Goal: Feedback & Contribution: Contribute content

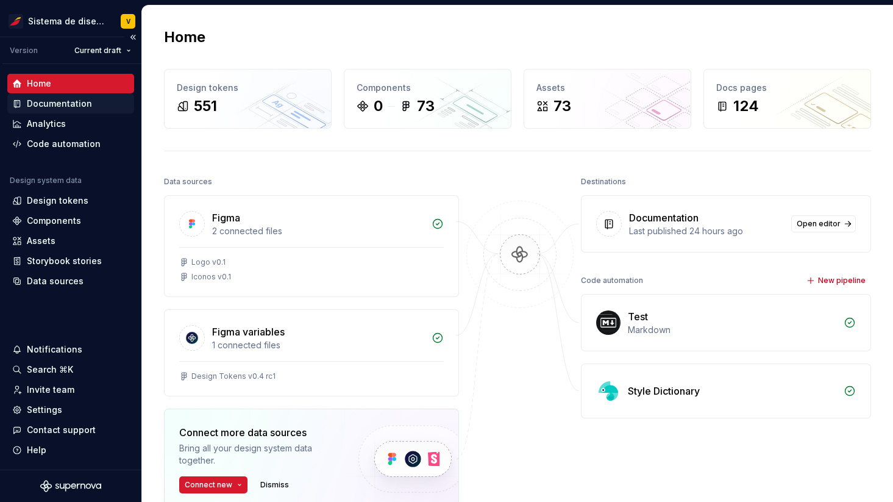
click at [54, 99] on div "Documentation" at bounding box center [59, 104] width 65 height 12
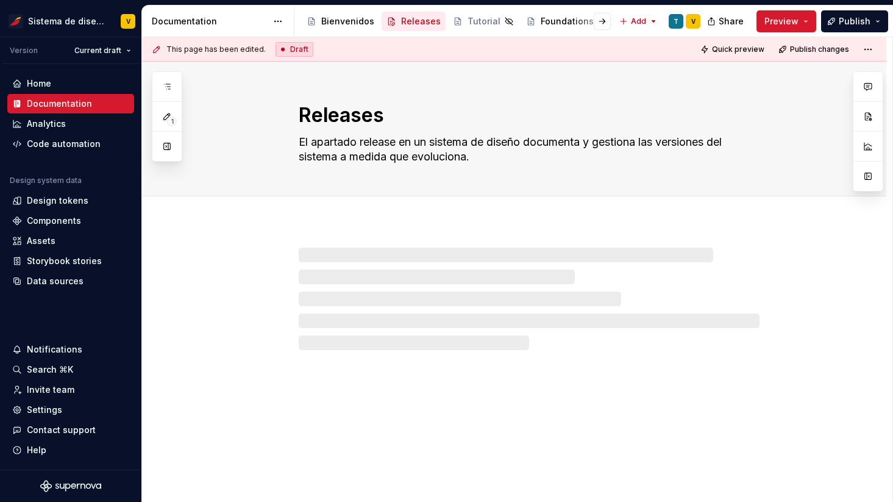
type textarea "*"
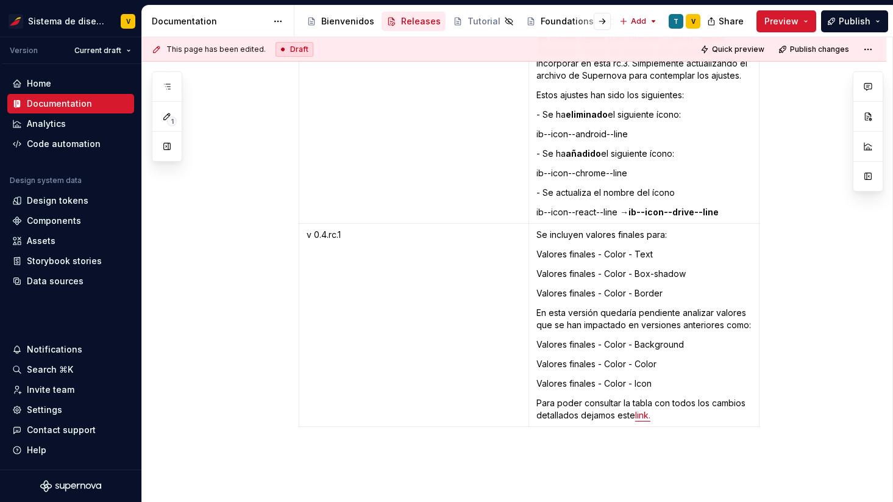
scroll to position [4117, 0]
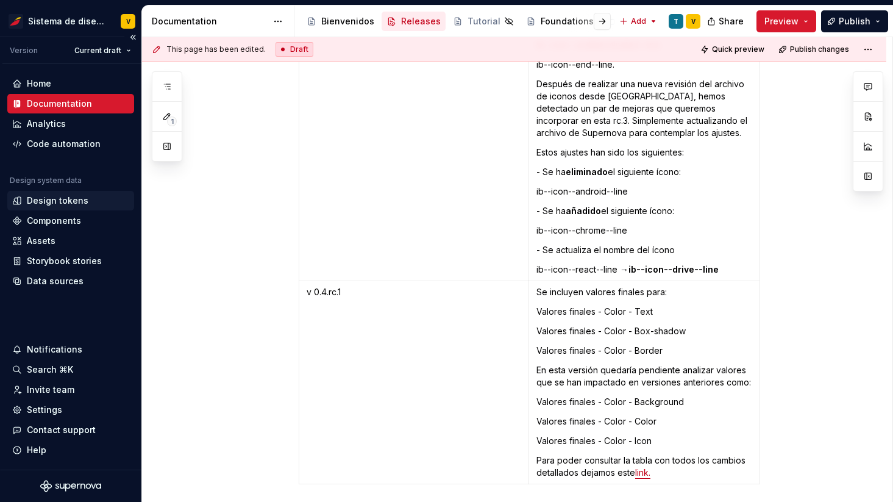
click at [52, 205] on div "Design tokens" at bounding box center [58, 200] width 62 height 12
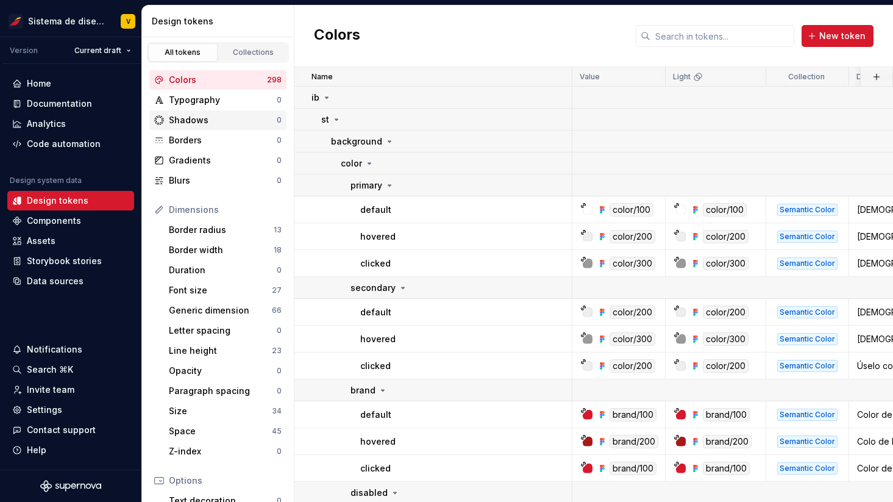
click at [246, 118] on div "Shadows" at bounding box center [223, 120] width 108 height 12
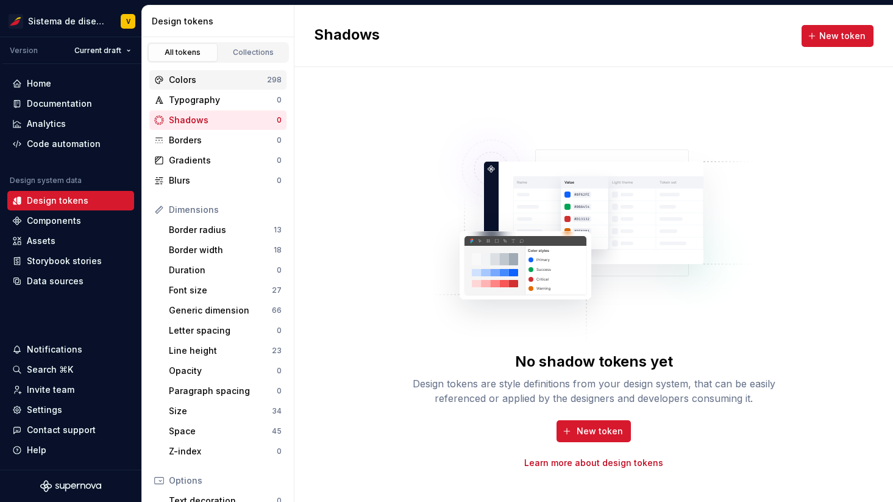
click at [225, 82] on div "Colors" at bounding box center [218, 80] width 98 height 12
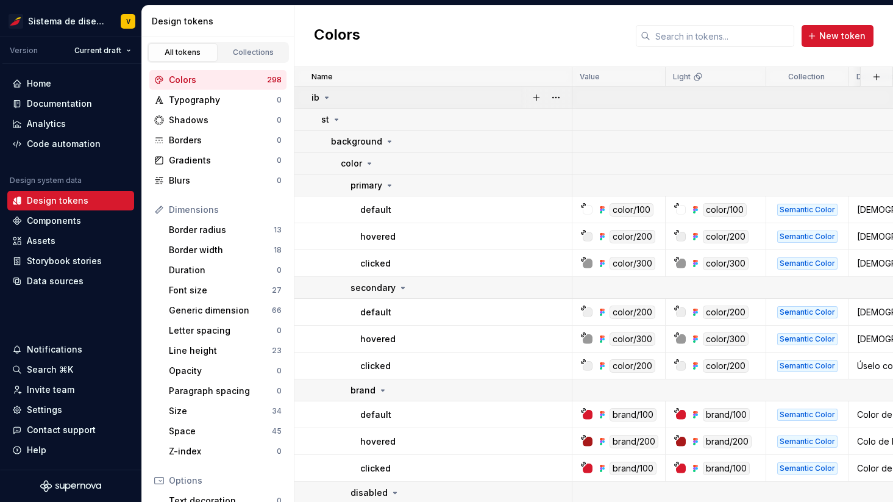
click at [328, 93] on icon at bounding box center [327, 98] width 10 height 10
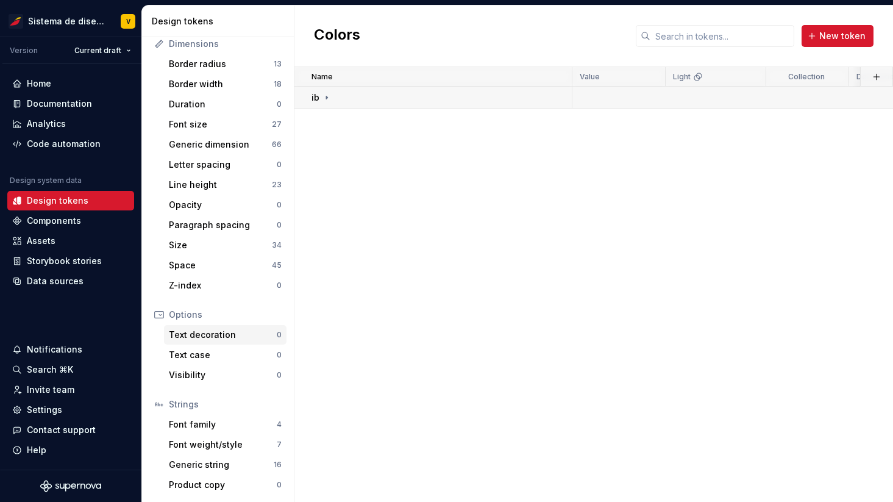
scroll to position [135, 0]
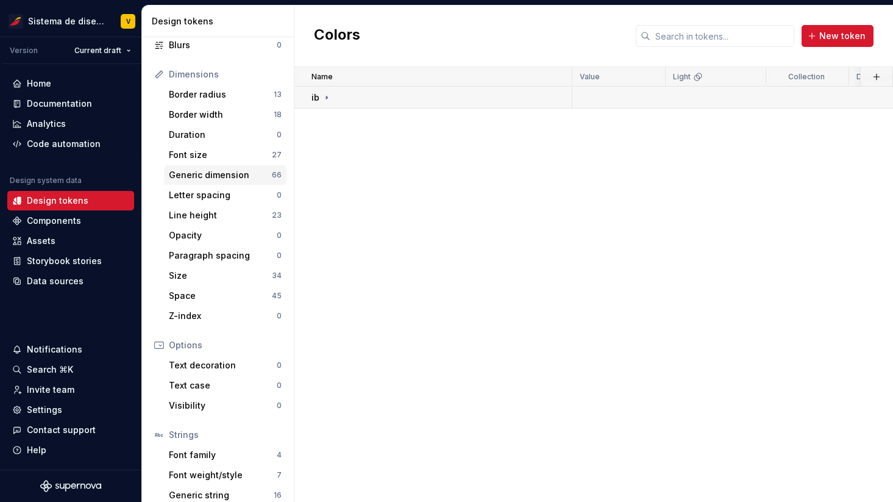
click at [226, 175] on div "Generic dimension" at bounding box center [220, 175] width 103 height 12
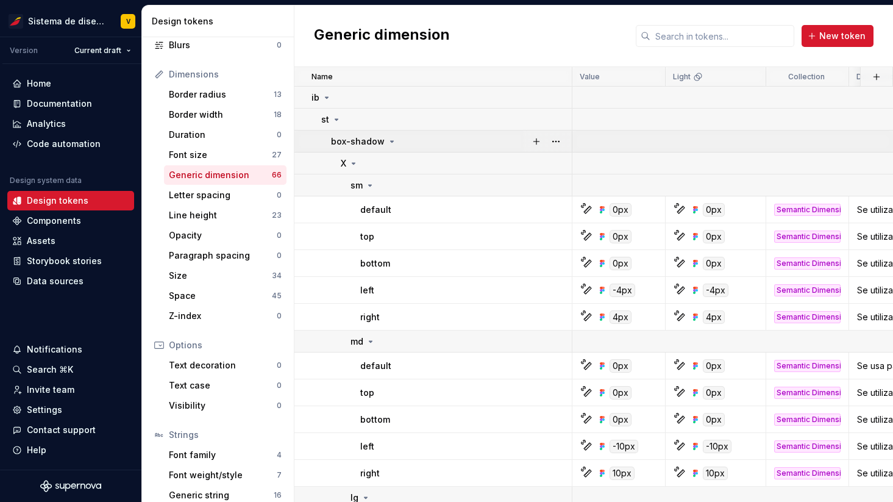
click at [391, 138] on icon at bounding box center [392, 142] width 10 height 10
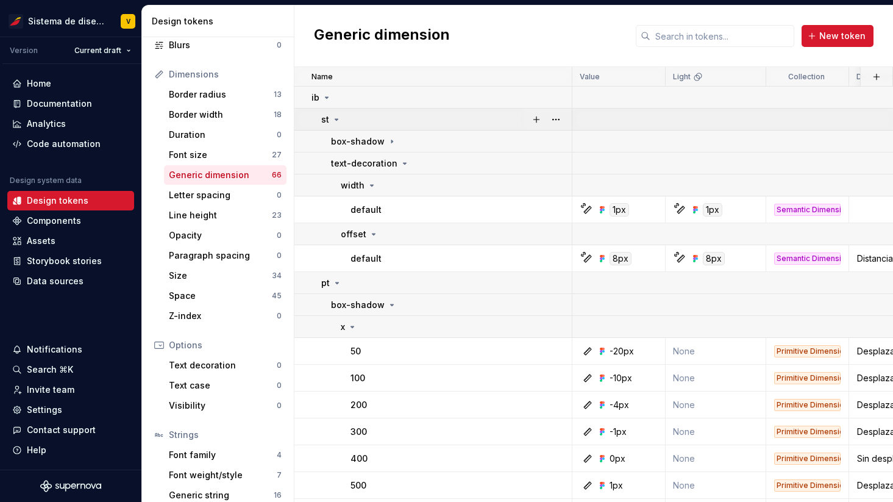
click at [338, 119] on icon at bounding box center [337, 120] width 10 height 10
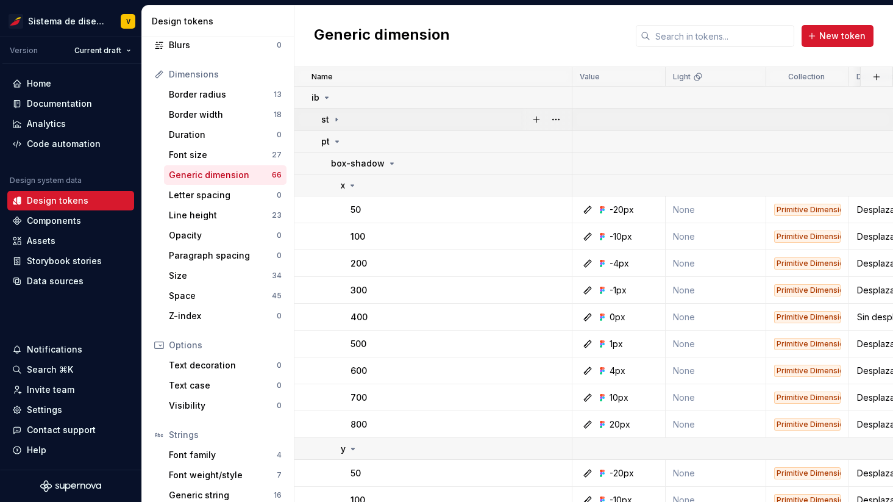
click at [338, 119] on icon at bounding box center [337, 120] width 10 height 10
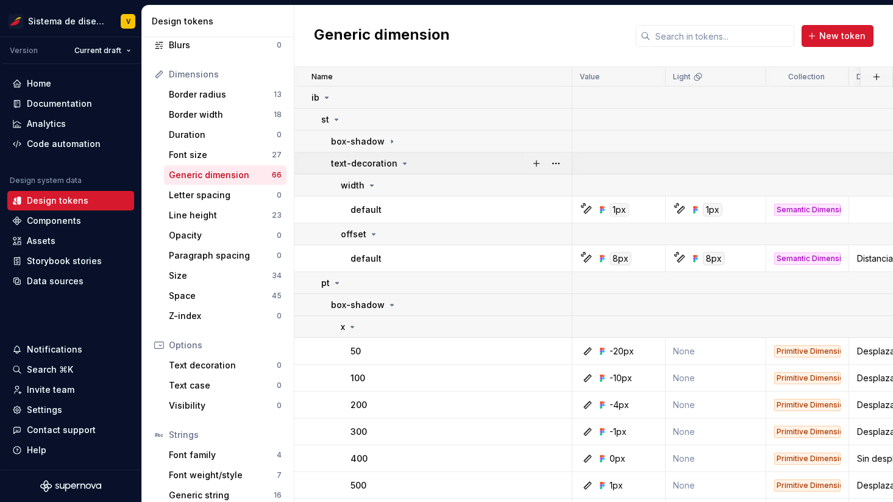
click at [404, 160] on icon at bounding box center [405, 163] width 10 height 10
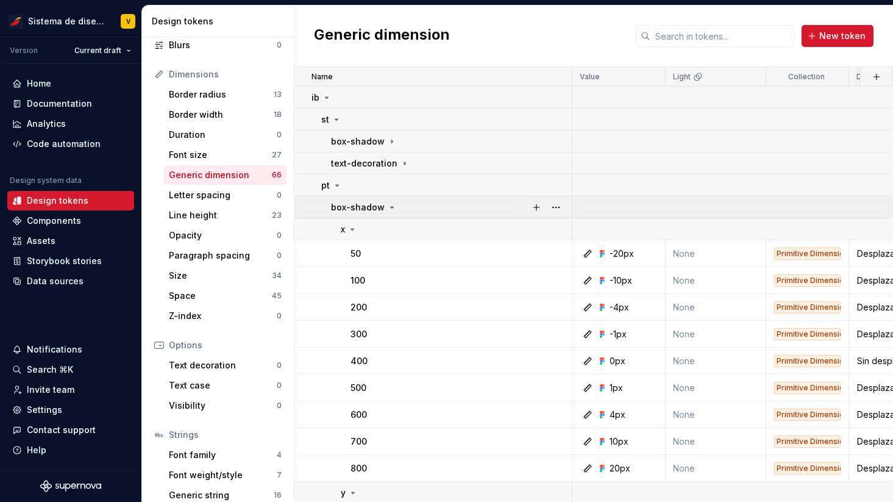
click at [391, 207] on icon at bounding box center [392, 207] width 10 height 10
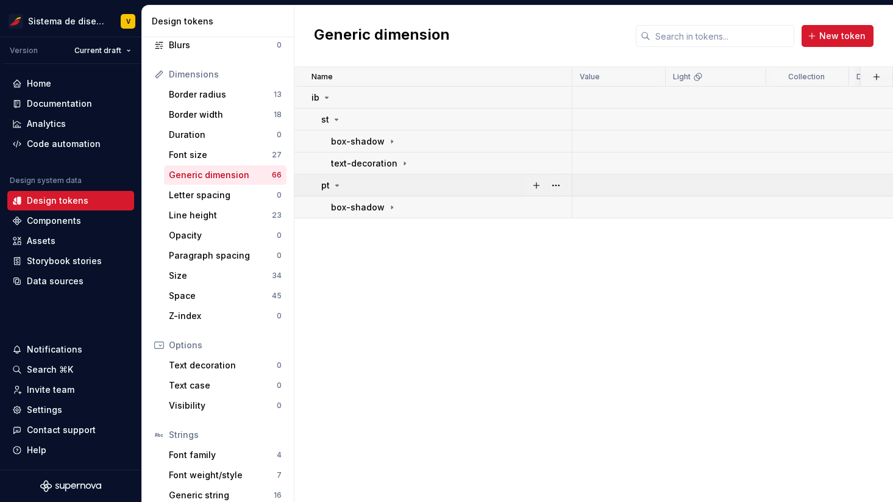
click at [336, 182] on icon at bounding box center [337, 185] width 10 height 10
click at [340, 120] on icon at bounding box center [337, 120] width 10 height 10
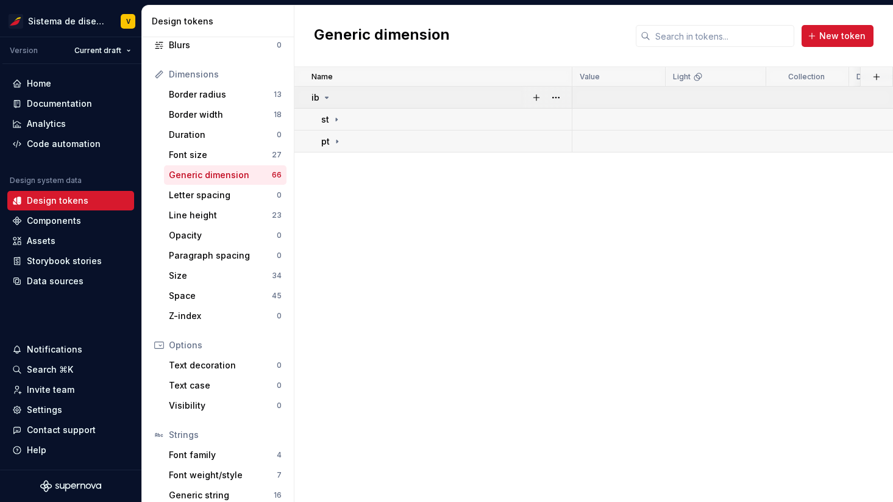
click at [326, 98] on icon at bounding box center [327, 97] width 3 height 1
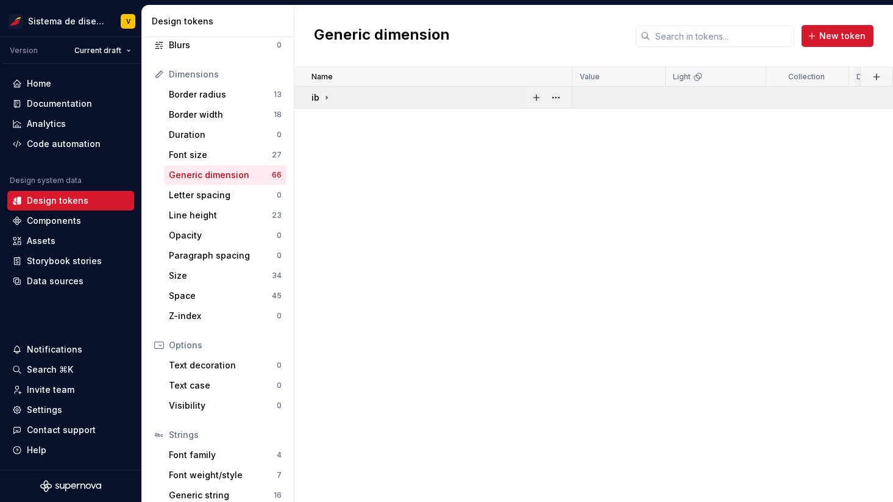
click at [326, 98] on icon at bounding box center [326, 97] width 1 height 3
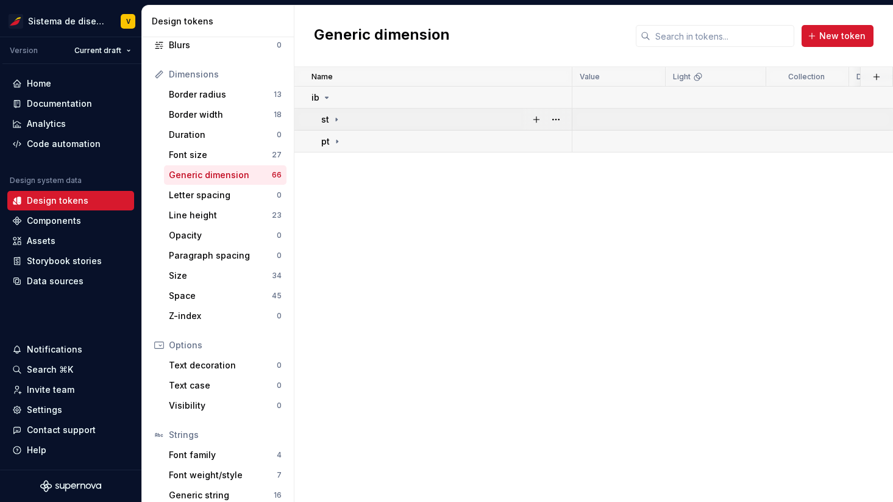
click at [337, 120] on icon at bounding box center [337, 120] width 10 height 10
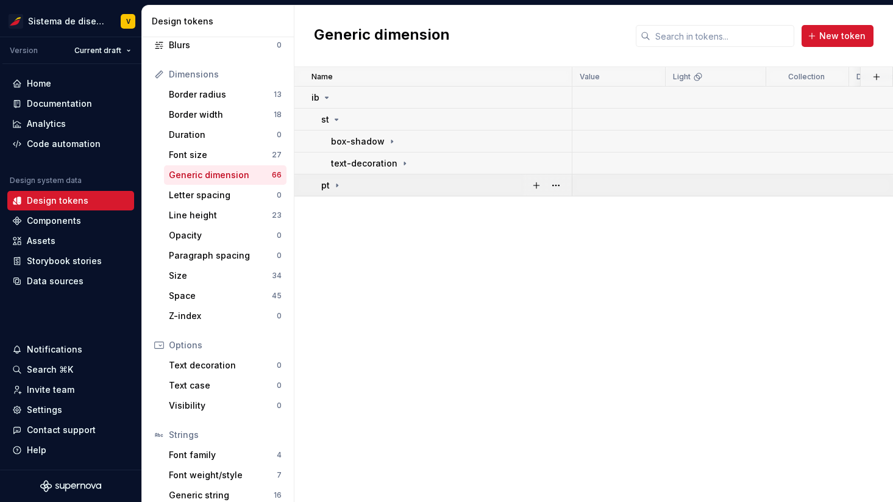
click at [337, 185] on icon at bounding box center [336, 184] width 1 height 3
click at [402, 163] on icon at bounding box center [405, 163] width 10 height 10
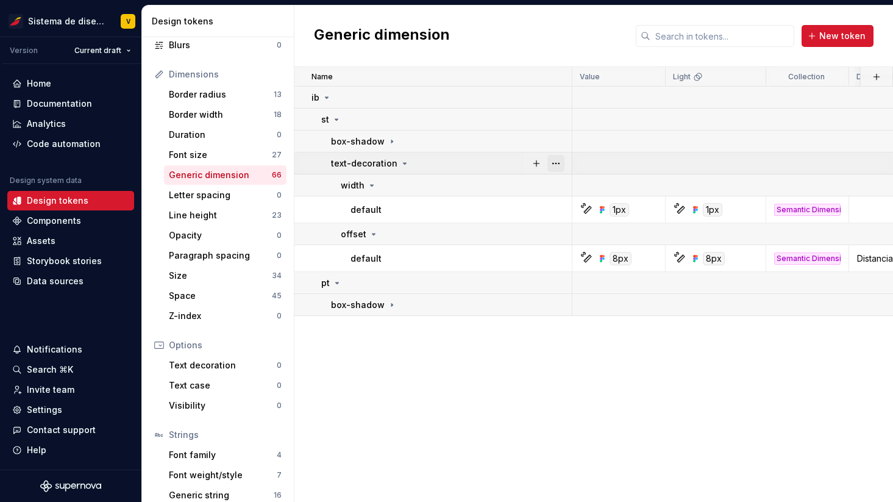
click at [552, 165] on button "button" at bounding box center [555, 163] width 17 height 17
click at [485, 192] on html "Sistema de diseño Iberia V Version Current draft Home Documentation Analytics C…" at bounding box center [446, 251] width 893 height 502
click at [560, 183] on button "button" at bounding box center [555, 185] width 17 height 17
click at [545, 152] on html "Sistema de diseño Iberia V Version Current draft Home Documentation Analytics C…" at bounding box center [446, 251] width 893 height 502
click at [556, 141] on button "button" at bounding box center [555, 141] width 17 height 17
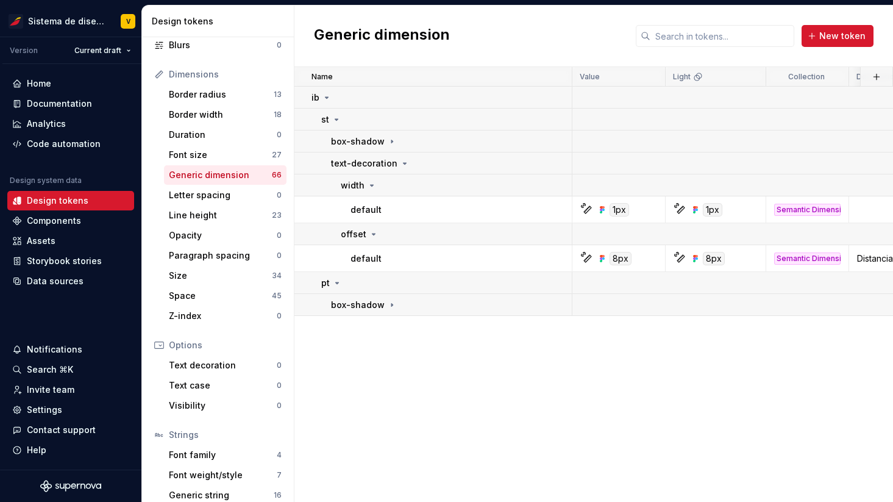
click at [448, 145] on html "Sistema de diseño Iberia V Version Current draft Home Documentation Analytics C…" at bounding box center [446, 251] width 893 height 502
click at [391, 137] on icon at bounding box center [392, 142] width 10 height 10
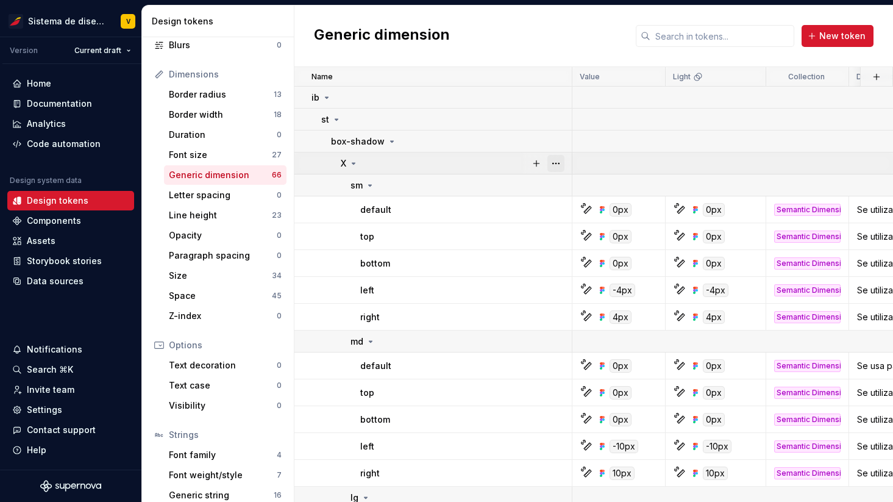
click at [556, 162] on button "button" at bounding box center [555, 163] width 17 height 17
click at [393, 138] on icon at bounding box center [392, 142] width 10 height 10
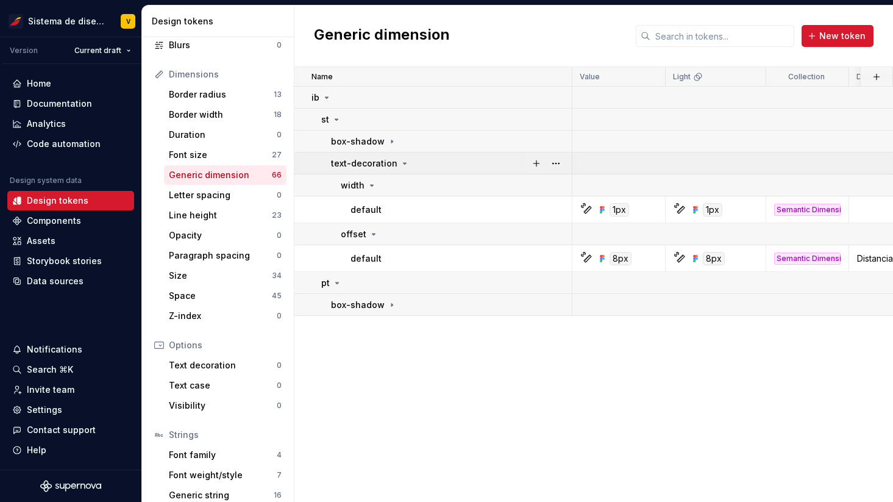
click at [404, 163] on icon at bounding box center [405, 163] width 3 height 1
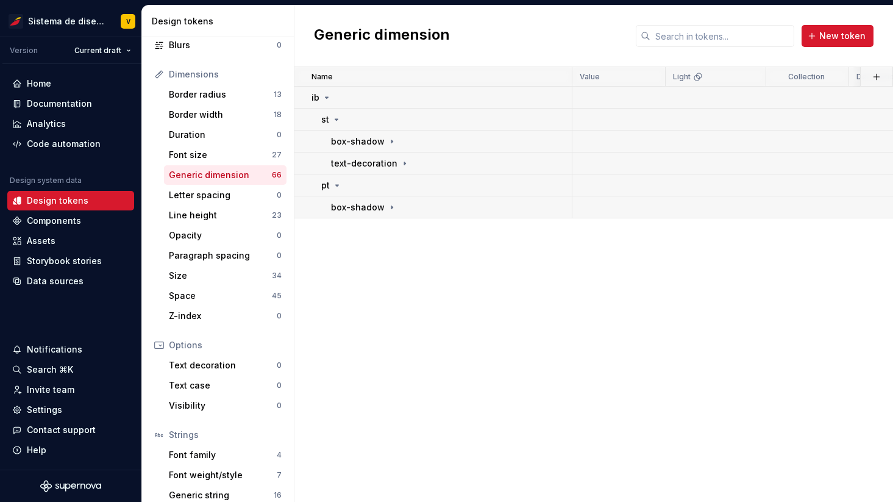
click at [387, 303] on div "Name Value Light Collection Description Last updated ib st box-shadow text-deco…" at bounding box center [593, 284] width 599 height 435
click at [338, 120] on icon at bounding box center [337, 120] width 10 height 10
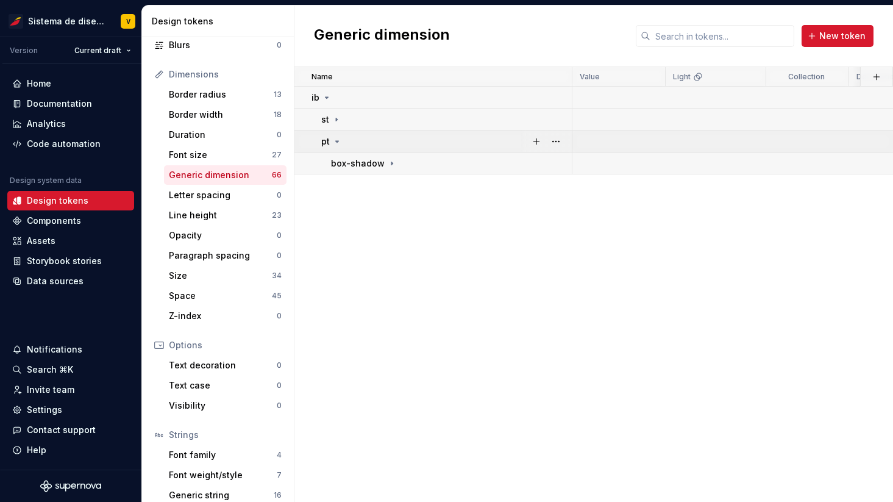
click at [336, 138] on icon at bounding box center [337, 142] width 10 height 10
click at [327, 98] on icon at bounding box center [327, 98] width 10 height 10
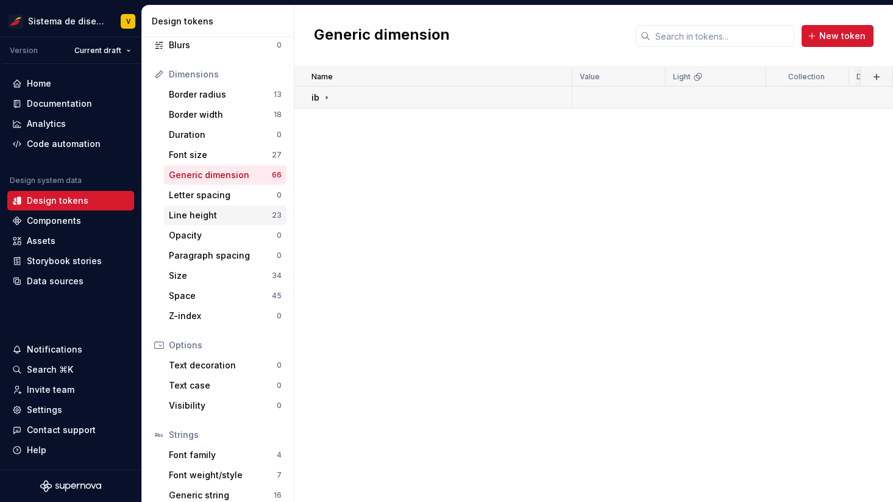
click at [236, 211] on div "Line height" at bounding box center [220, 215] width 103 height 12
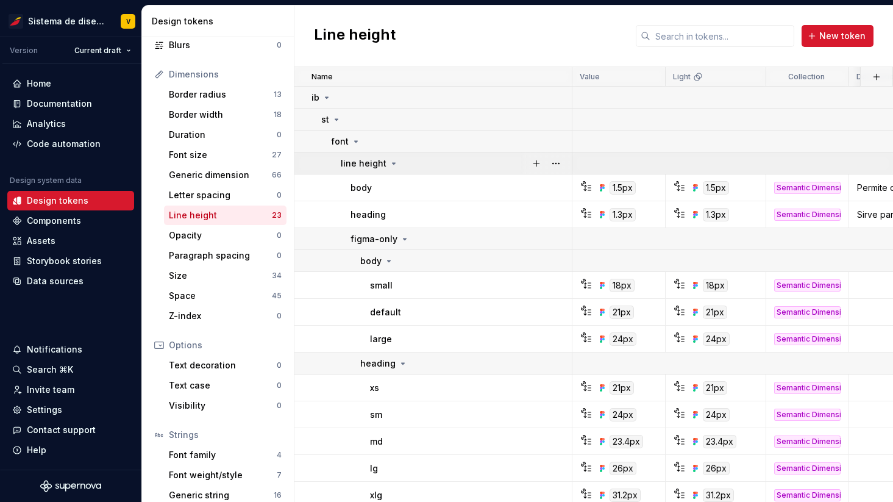
click at [390, 159] on icon at bounding box center [394, 163] width 10 height 10
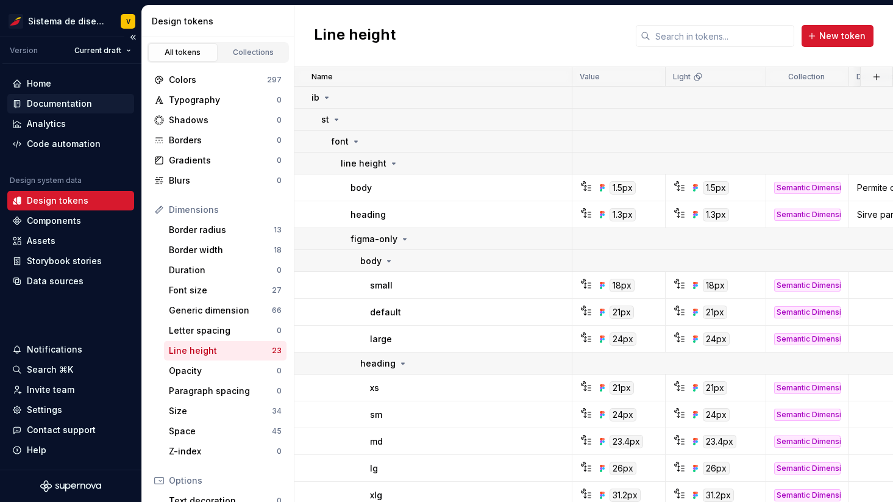
click at [60, 104] on div "Documentation" at bounding box center [59, 104] width 65 height 12
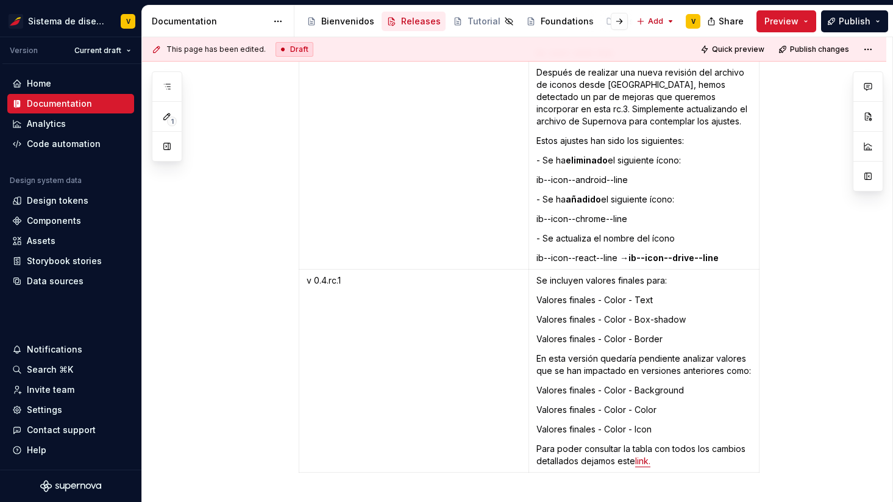
scroll to position [4274, 0]
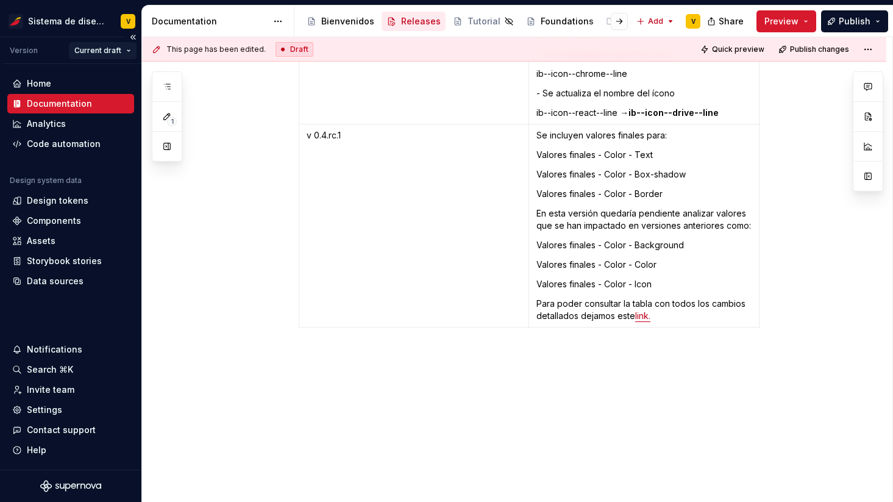
click at [110, 54] on html "Sistema de diseño Iberia V Version Current draft Home Documentation Analytics C…" at bounding box center [446, 251] width 893 height 502
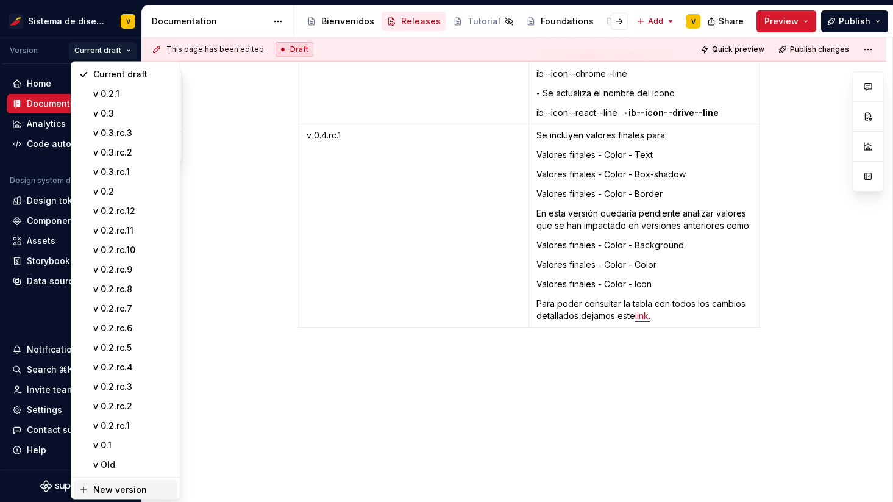
click at [129, 490] on div "New version" at bounding box center [132, 489] width 79 height 12
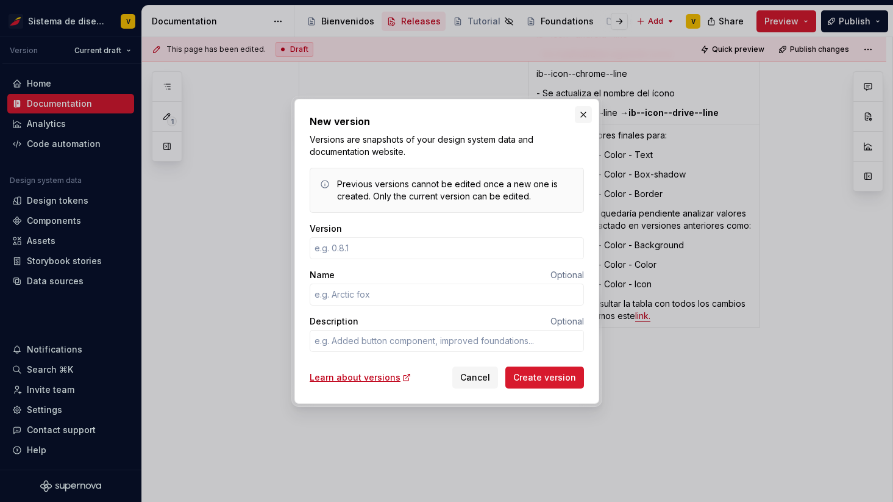
click at [582, 113] on button "button" at bounding box center [583, 114] width 17 height 17
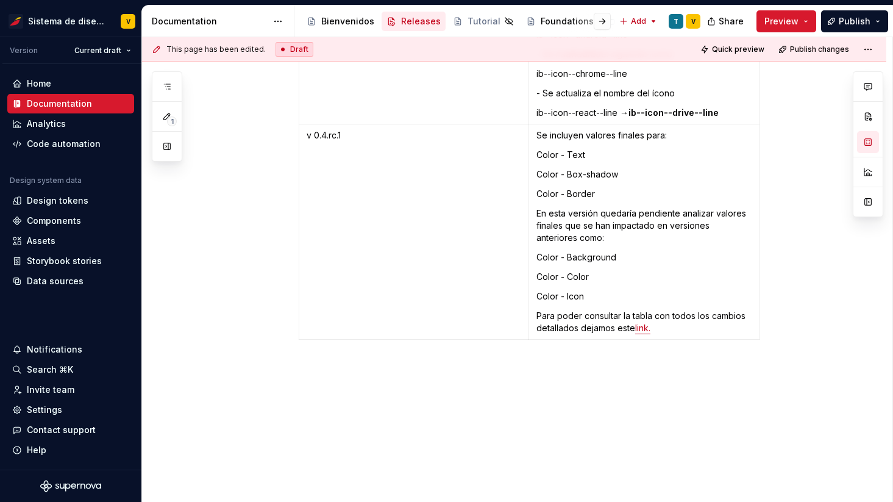
type textarea "*"
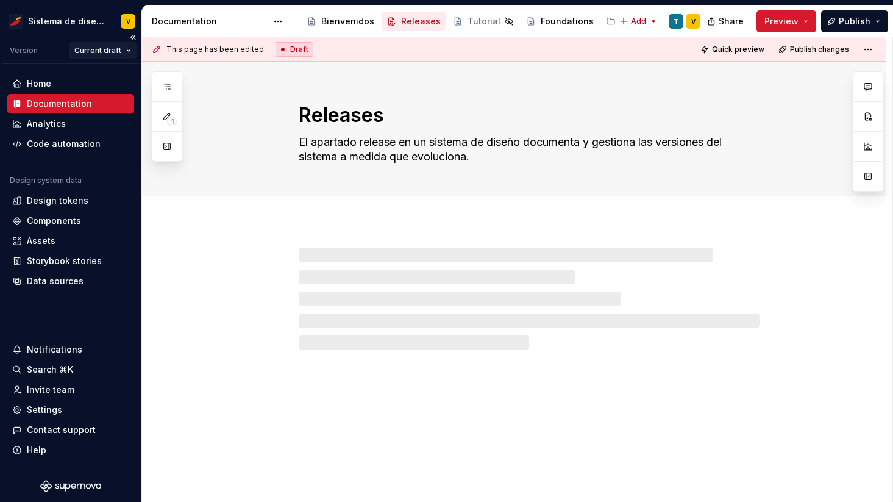
click at [109, 52] on html "Sistema de diseño Iberia V Version Current draft Home Documentation Analytics C…" at bounding box center [446, 251] width 893 height 502
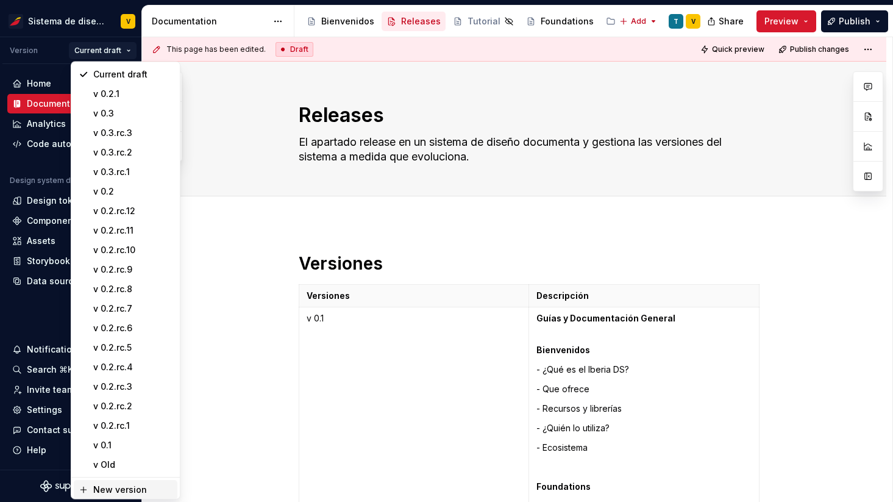
click at [132, 494] on div "New version" at bounding box center [132, 489] width 79 height 12
type textarea "*"
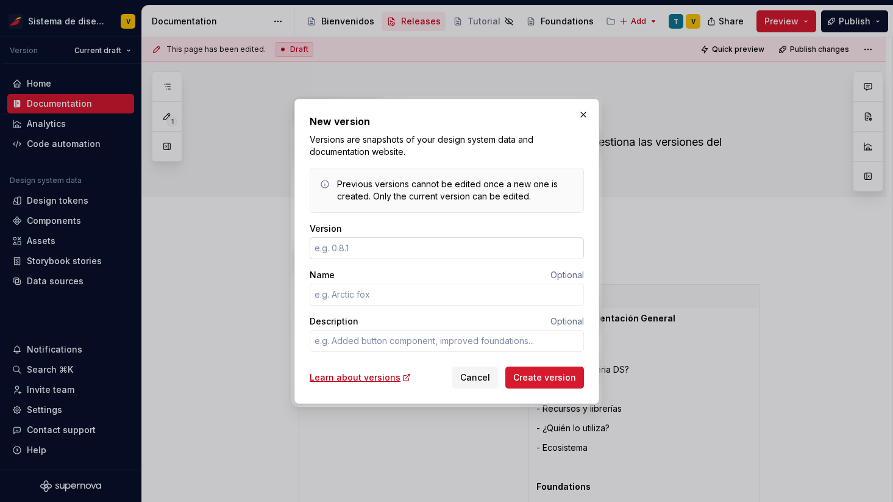
click at [343, 251] on input "Version" at bounding box center [447, 248] width 274 height 22
type input "0.3"
type textarea "*"
type input "0.4.rc.1"
click at [330, 343] on textarea "Description" at bounding box center [447, 341] width 274 height 22
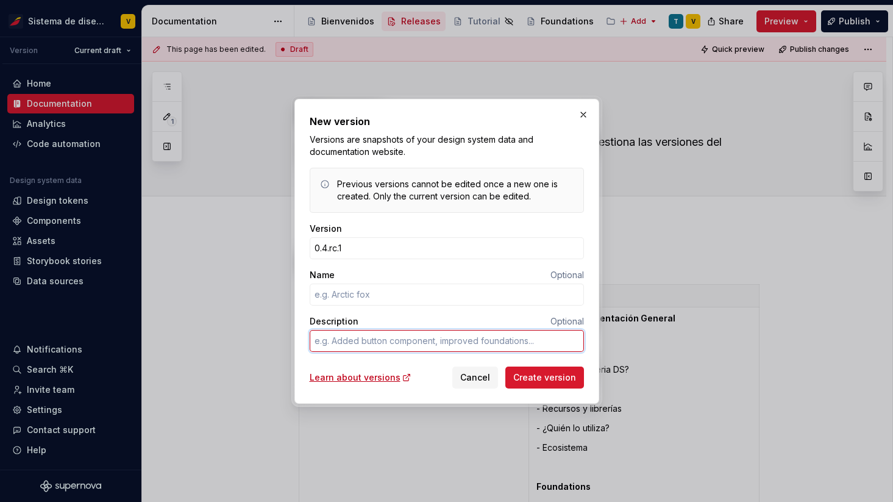
click at [346, 343] on textarea "Description" at bounding box center [447, 341] width 274 height 22
type textarea "*"
type textarea "D"
type textarea "*"
type textarea "DS"
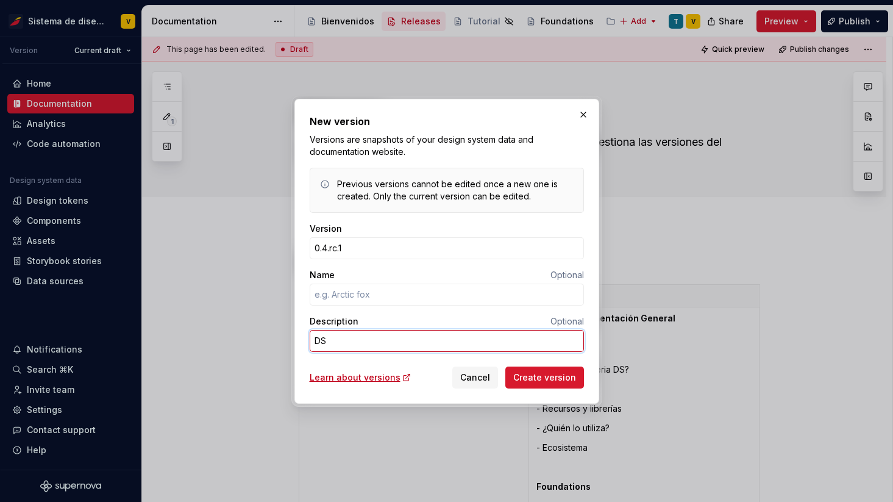
type textarea "*"
type textarea "DSR"
type textarea "*"
type textarea "DSR"
type textarea "*"
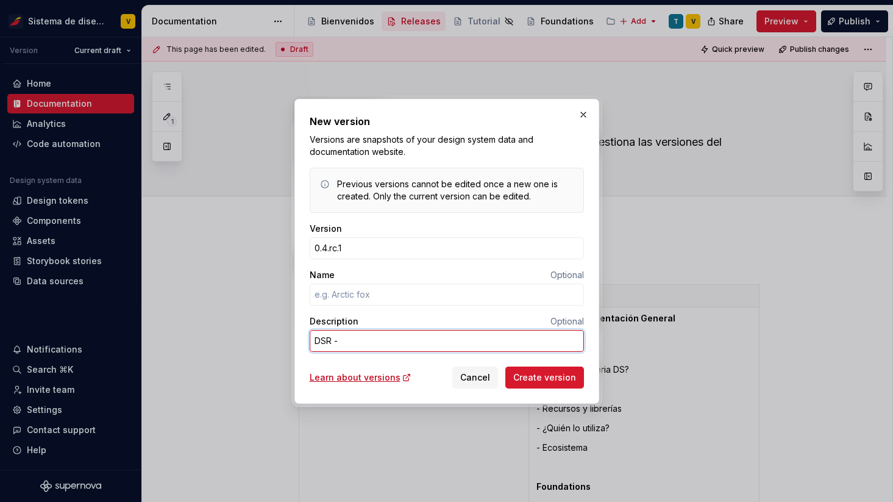
type textarea "DSR -"
type textarea "*"
type textarea "DSR -"
click at [408, 341] on textarea "DSR -" at bounding box center [447, 341] width 274 height 22
type textarea "*"
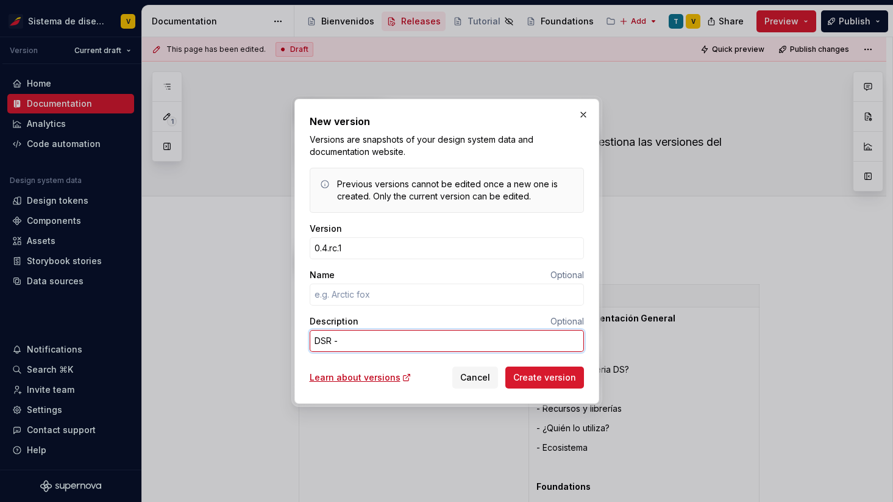
type textarea "DSR - 5"
type textarea "*"
type textarea "DSR - 58"
type textarea "*"
type textarea "DSR - 583"
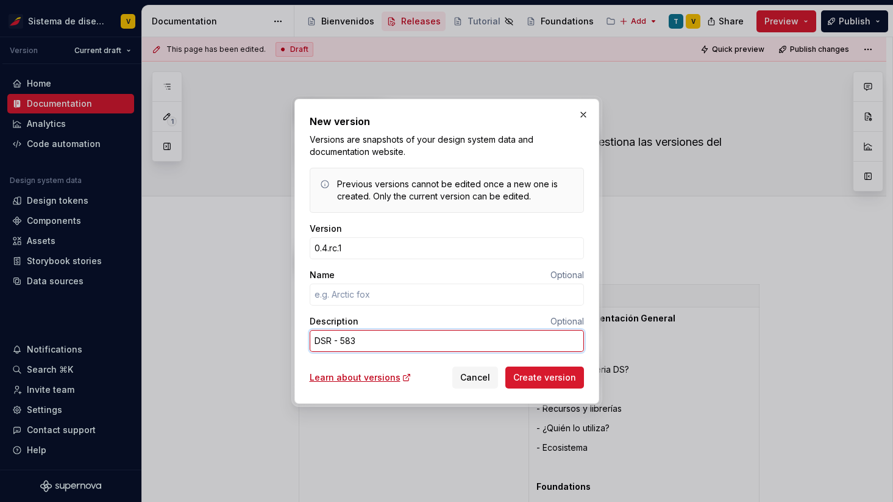
click at [342, 343] on textarea "DSR - 583" at bounding box center [447, 341] width 274 height 22
type textarea "*"
type textarea "DSR -583"
type textarea "*"
type textarea "DSR - 583"
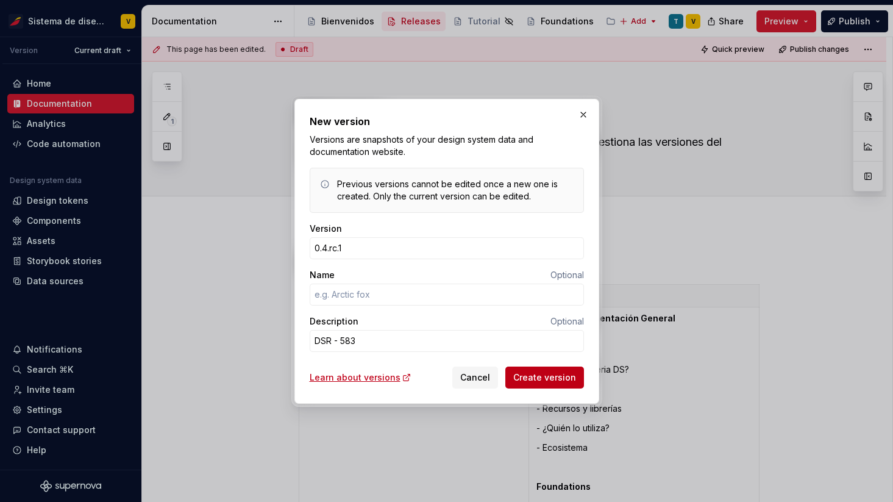
click at [533, 377] on span "Create version" at bounding box center [544, 377] width 63 height 12
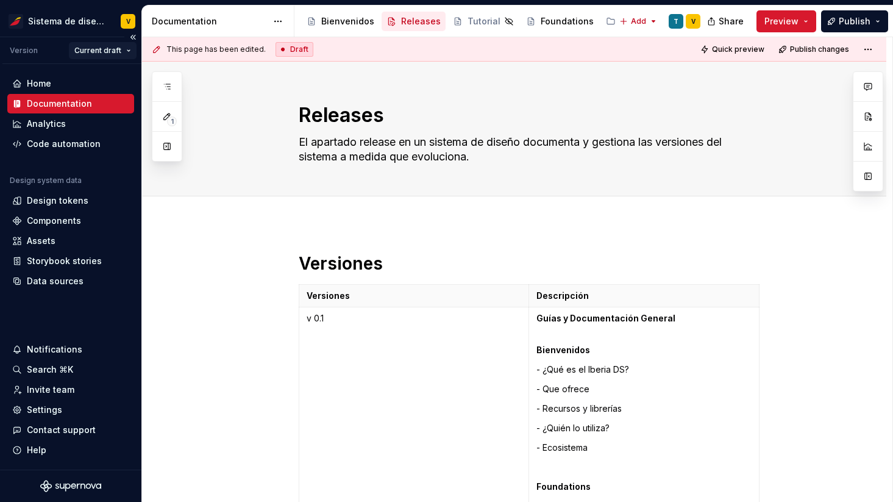
click at [123, 51] on html "Sistema de diseño Iberia V Version Current draft Home Documentation Analytics C…" at bounding box center [446, 251] width 893 height 502
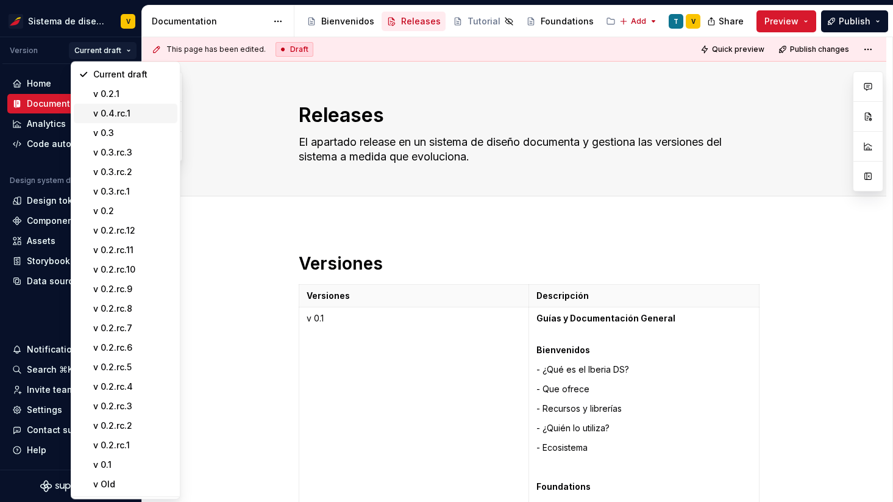
click at [133, 106] on div "v 0.4.rc.1" at bounding box center [126, 114] width 104 height 20
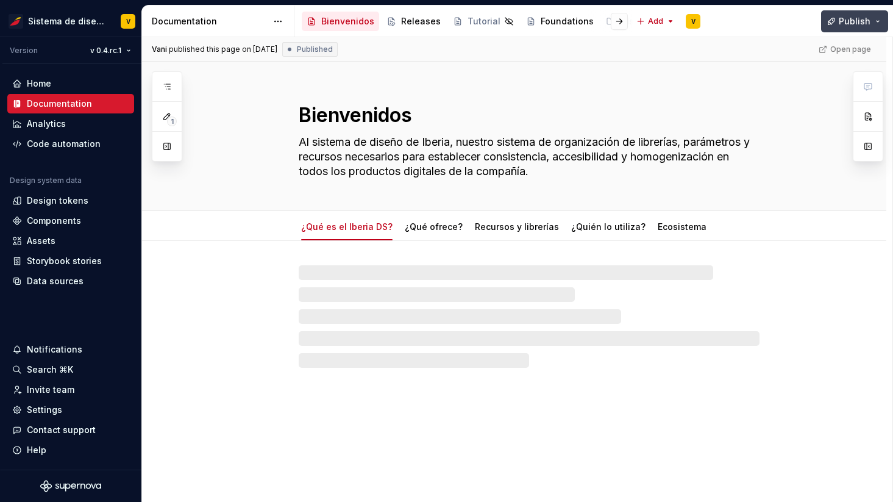
click at [841, 20] on span "Publish" at bounding box center [855, 21] width 32 height 12
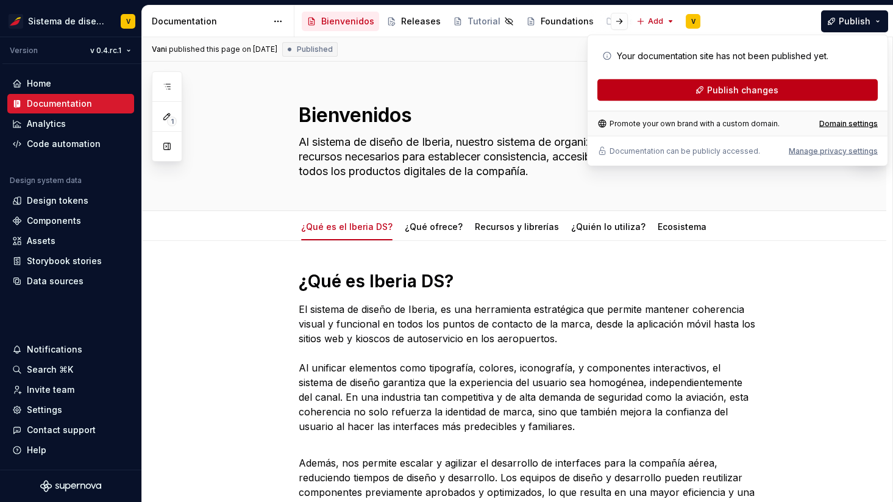
click at [733, 88] on span "Publish changes" at bounding box center [742, 90] width 71 height 12
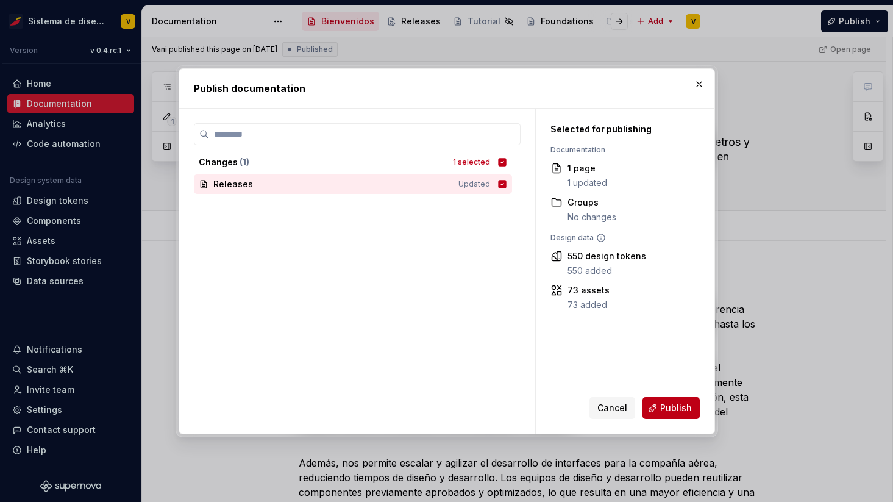
click at [666, 406] on span "Publish" at bounding box center [676, 408] width 32 height 12
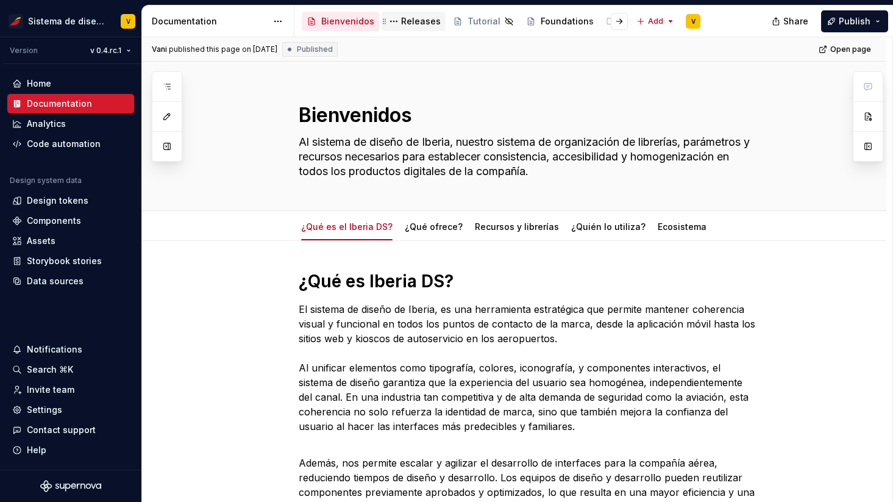
click at [415, 22] on div "Releases" at bounding box center [421, 21] width 40 height 12
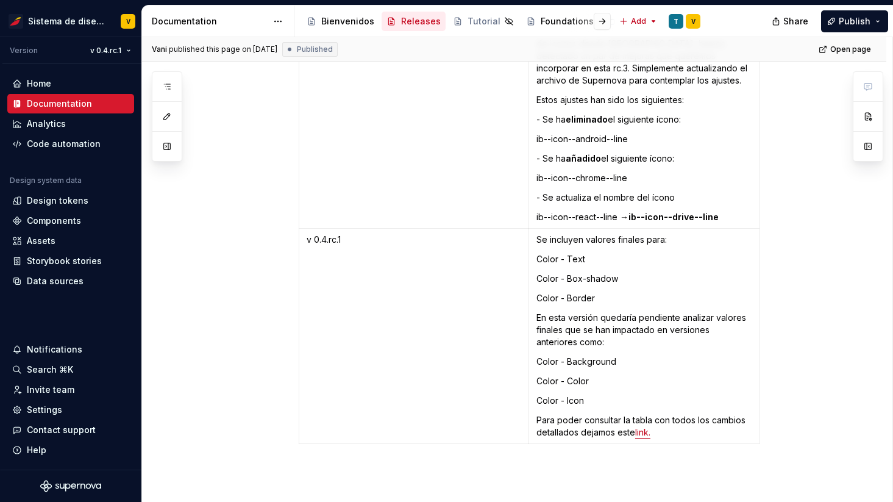
scroll to position [4162, 0]
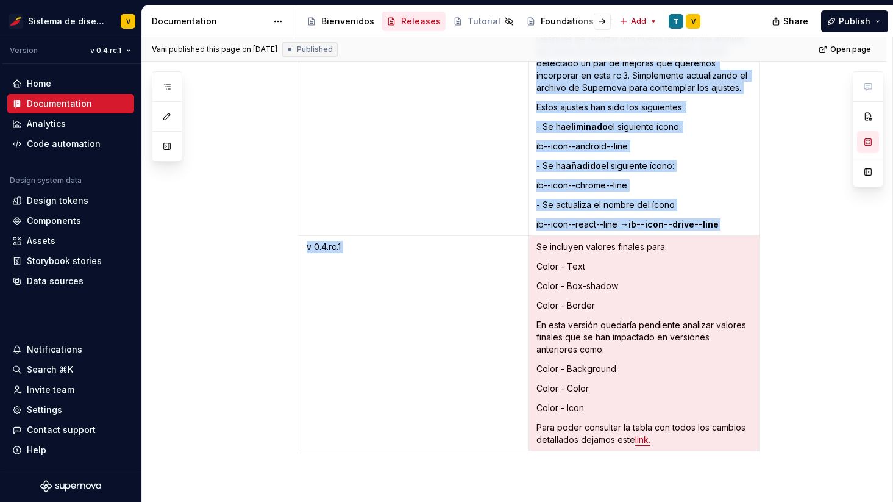
drag, startPoint x: 538, startPoint y: 222, endPoint x: 672, endPoint y: 424, distance: 242.4
click at [672, 425] on td "Se incluyen valores finales para: Color - Text Color - Box-shadow Color - Borde…" at bounding box center [643, 343] width 230 height 215
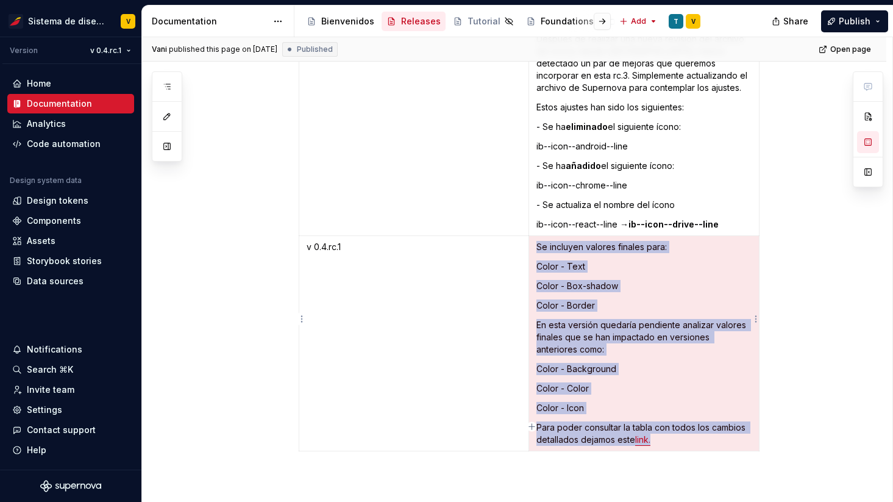
copy td "Se incluyen valores finales para: Color - Text Color - Box-shadow Color - Borde…"
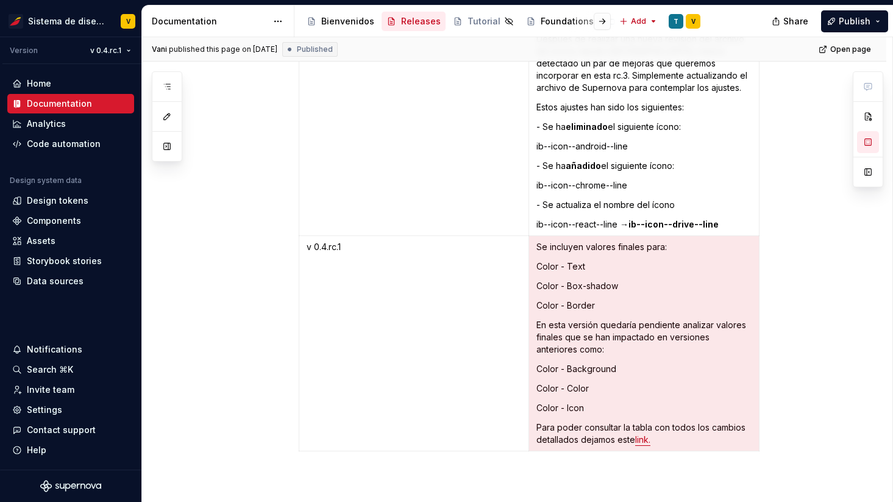
type textarea "*"
